Goal: Task Accomplishment & Management: Manage account settings

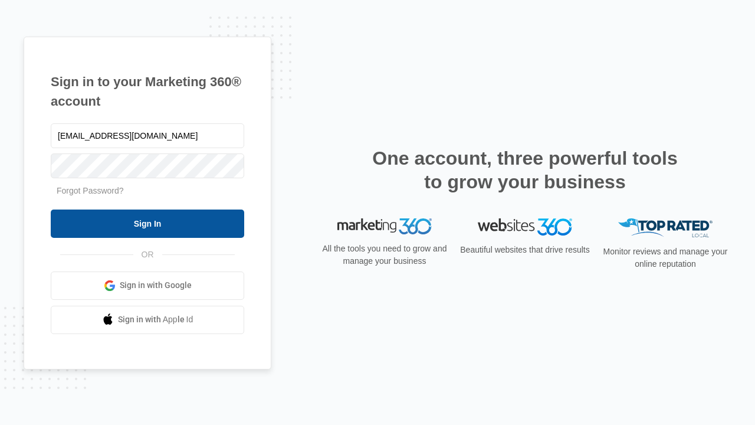
click at [147, 223] on input "Sign In" at bounding box center [147, 223] width 193 height 28
